Goal: Information Seeking & Learning: Compare options

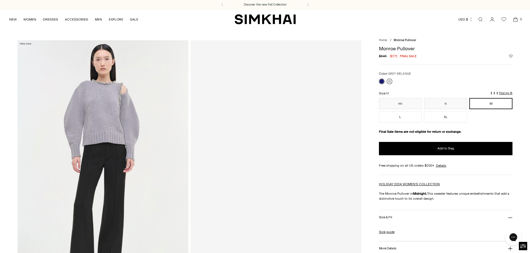
click at [387, 83] on link at bounding box center [390, 82] width 6 height 6
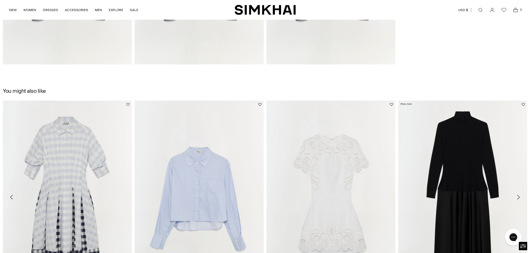
scroll to position [975, 0]
click at [0, 0] on img "Frances Dress" at bounding box center [0, 0] width 0 height 0
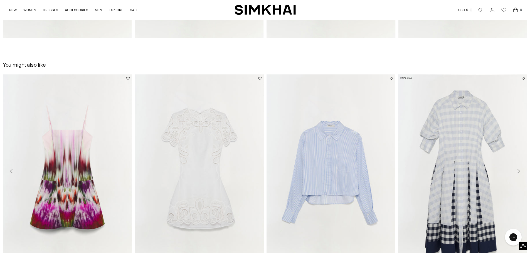
scroll to position [1003, 0]
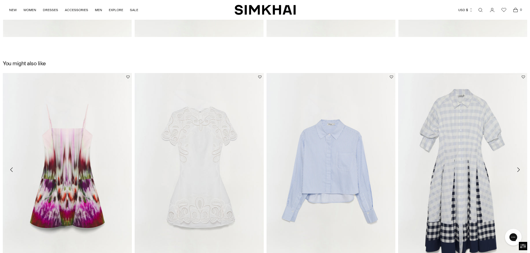
click at [518, 169] on icon "Move to next carousel slide" at bounding box center [518, 170] width 7 height 7
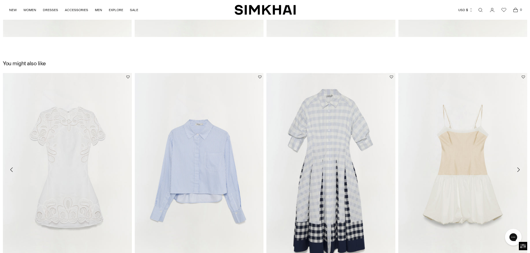
click at [518, 169] on icon "Move to next carousel slide" at bounding box center [518, 170] width 7 height 7
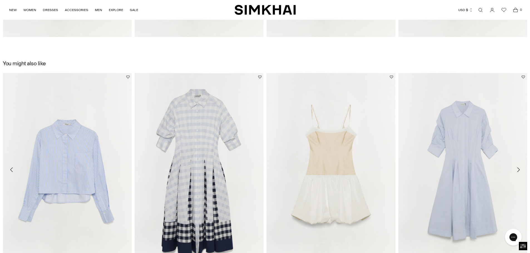
click at [518, 169] on icon "Move to next carousel slide" at bounding box center [518, 170] width 7 height 7
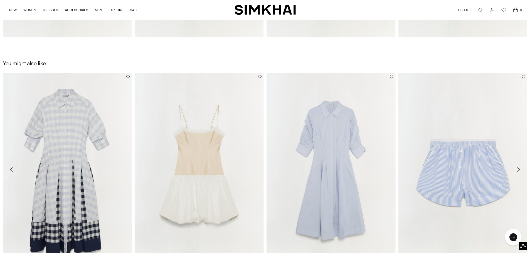
click at [518, 169] on icon "Move to next carousel slide" at bounding box center [518, 170] width 7 height 7
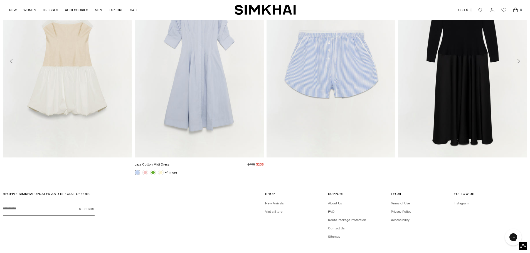
scroll to position [1059, 0]
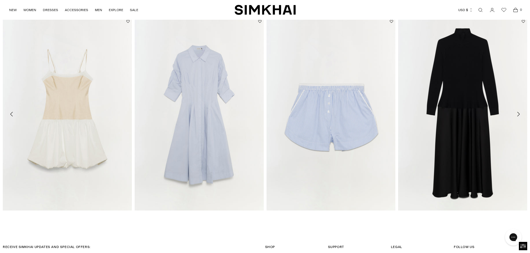
click at [519, 111] on icon "Move to next carousel slide" at bounding box center [518, 114] width 7 height 7
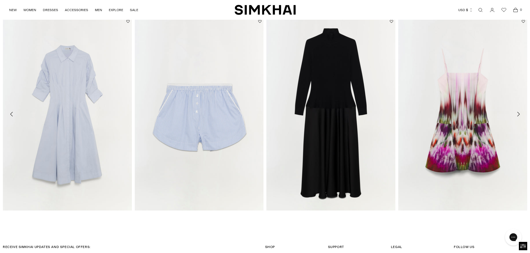
click at [519, 111] on icon "Move to next carousel slide" at bounding box center [518, 114] width 7 height 7
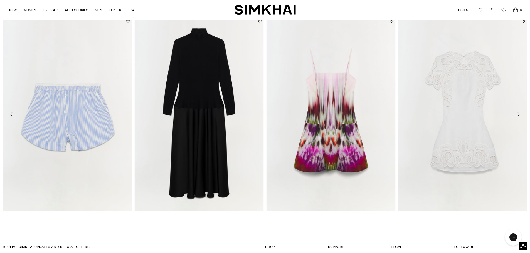
click at [519, 111] on icon "Move to next carousel slide" at bounding box center [518, 114] width 7 height 7
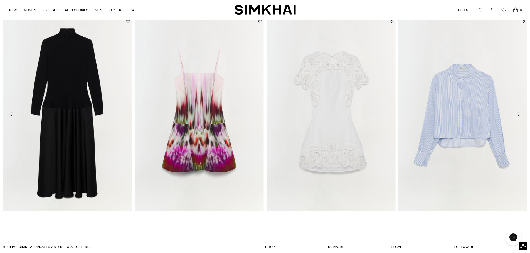
click at [519, 111] on icon "Move to next carousel slide" at bounding box center [518, 114] width 7 height 7
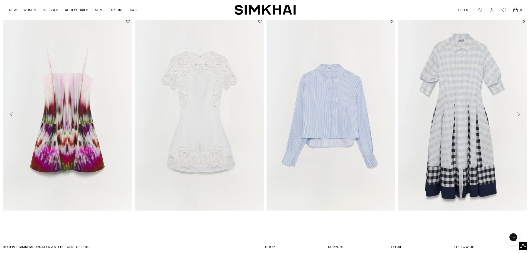
click at [519, 111] on icon "Move to next carousel slide" at bounding box center [518, 114] width 7 height 7
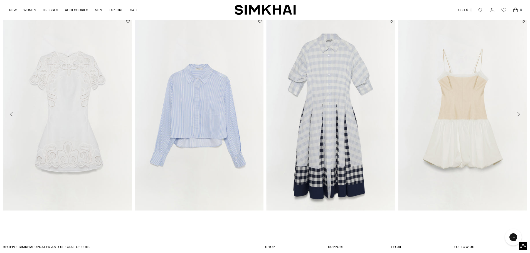
click at [519, 111] on icon "Move to next carousel slide" at bounding box center [518, 114] width 7 height 7
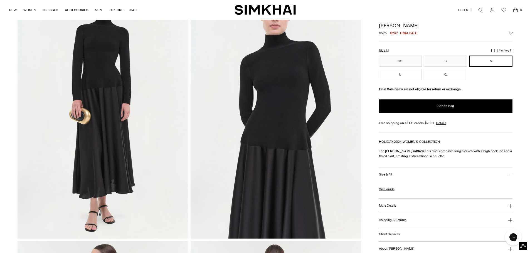
scroll to position [0, 0]
